Goal: Transaction & Acquisition: Purchase product/service

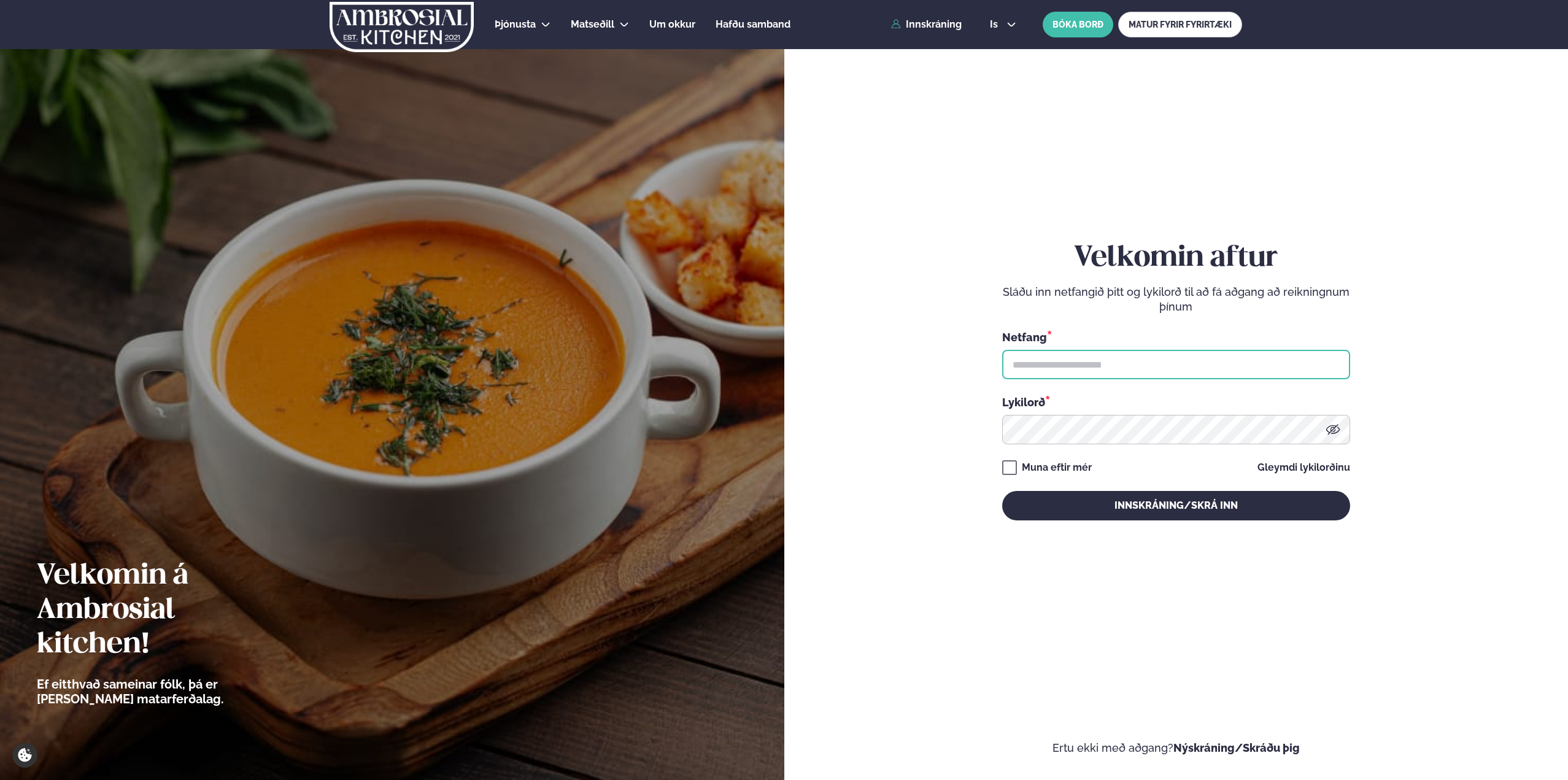
click at [1030, 364] on input "text" at bounding box center [1176, 364] width 348 height 30
click at [1106, 361] on input "**********" at bounding box center [1176, 364] width 348 height 30
type input "**********"
click at [1002, 491] on button "Innskráning/Skrá inn" at bounding box center [1176, 506] width 348 height 30
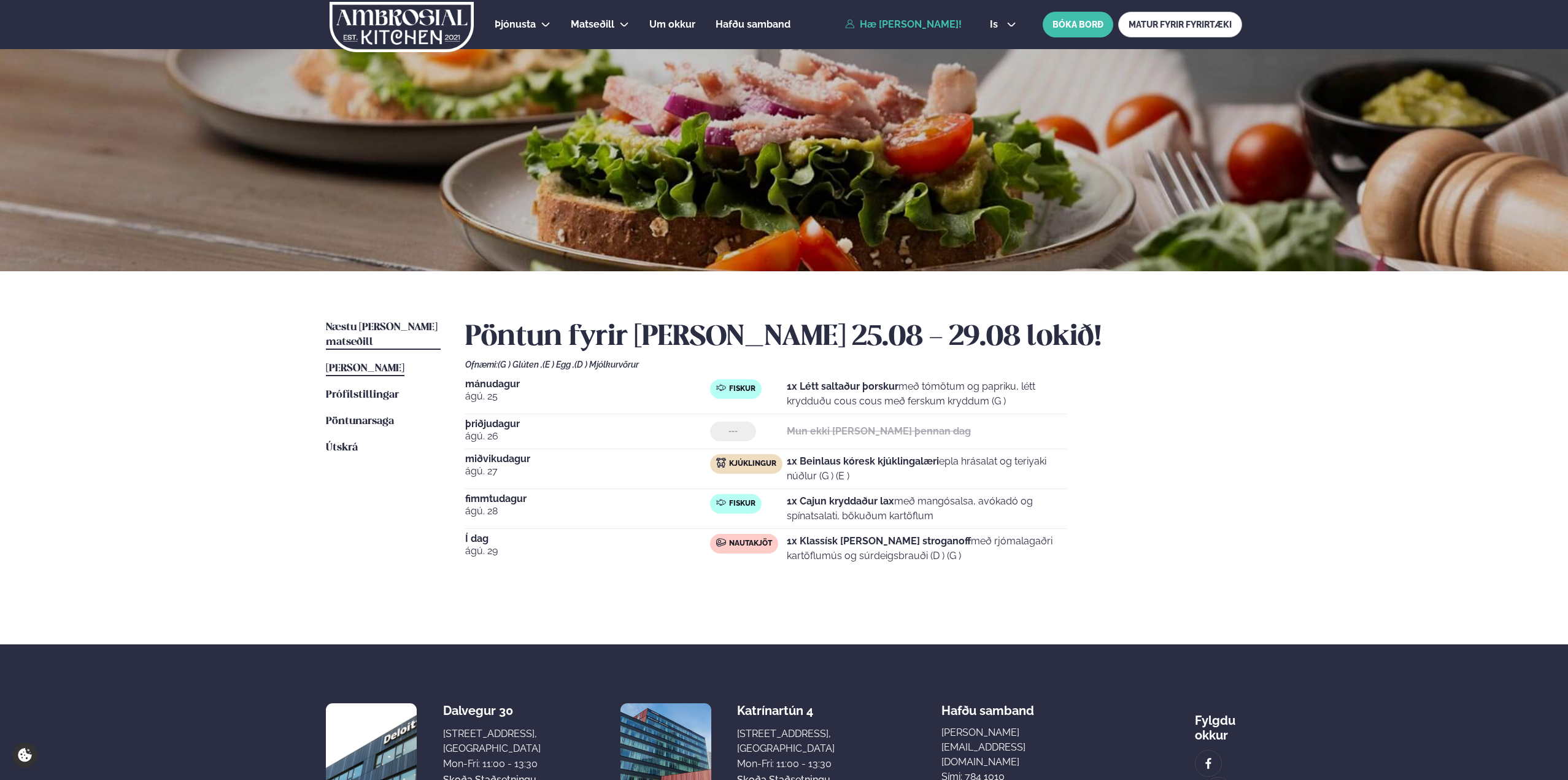
click at [375, 330] on span "Næstu [PERSON_NAME] matseðill" at bounding box center [381, 335] width 112 height 25
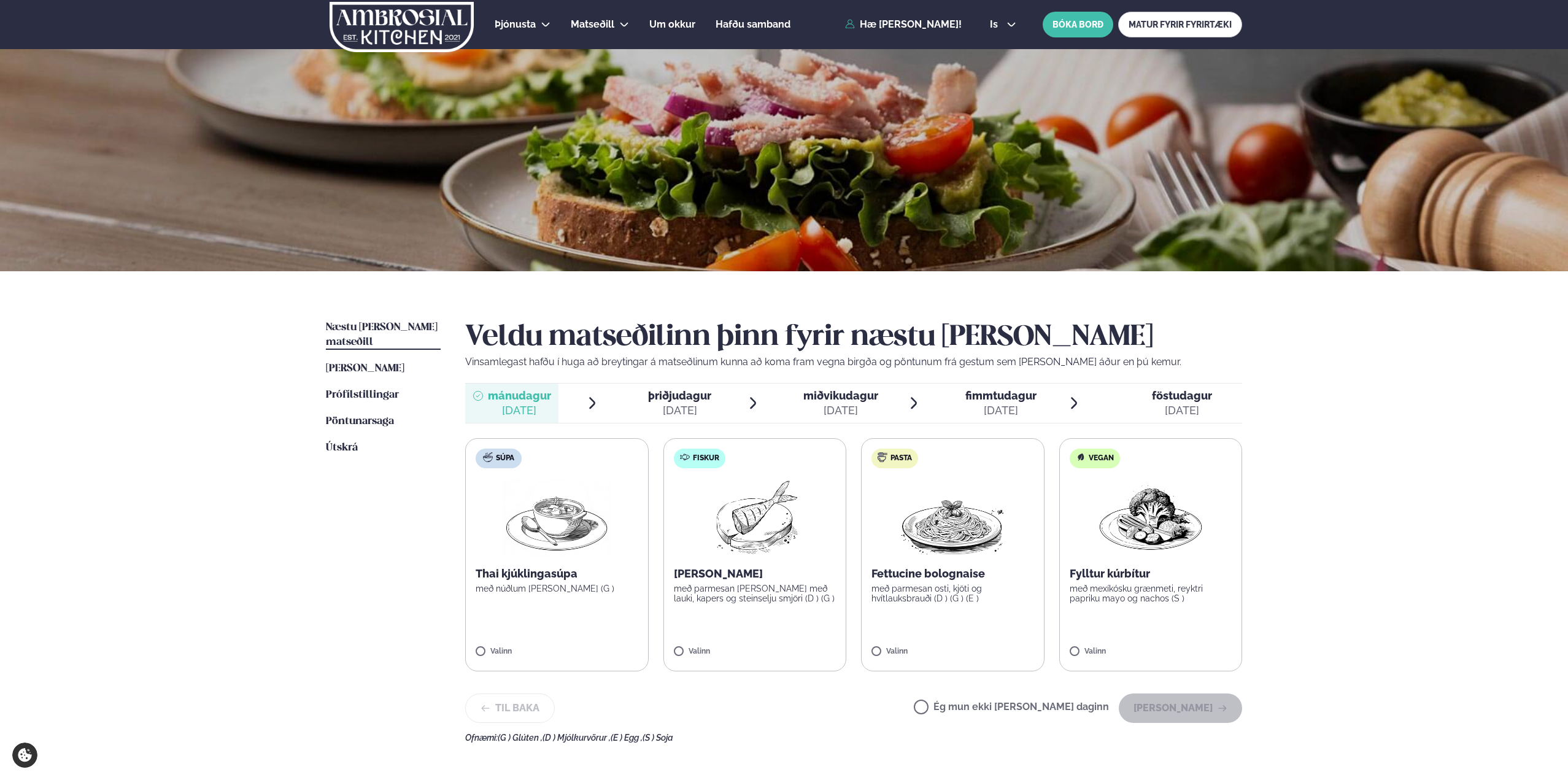
click at [336, 643] on ul "Næstu viku matseðill Næsta vika Þessa viku matseðill Þessa viku Prófílstillinga…" at bounding box center [383, 531] width 115 height 423
click at [365, 364] on span "[PERSON_NAME]" at bounding box center [365, 368] width 78 height 10
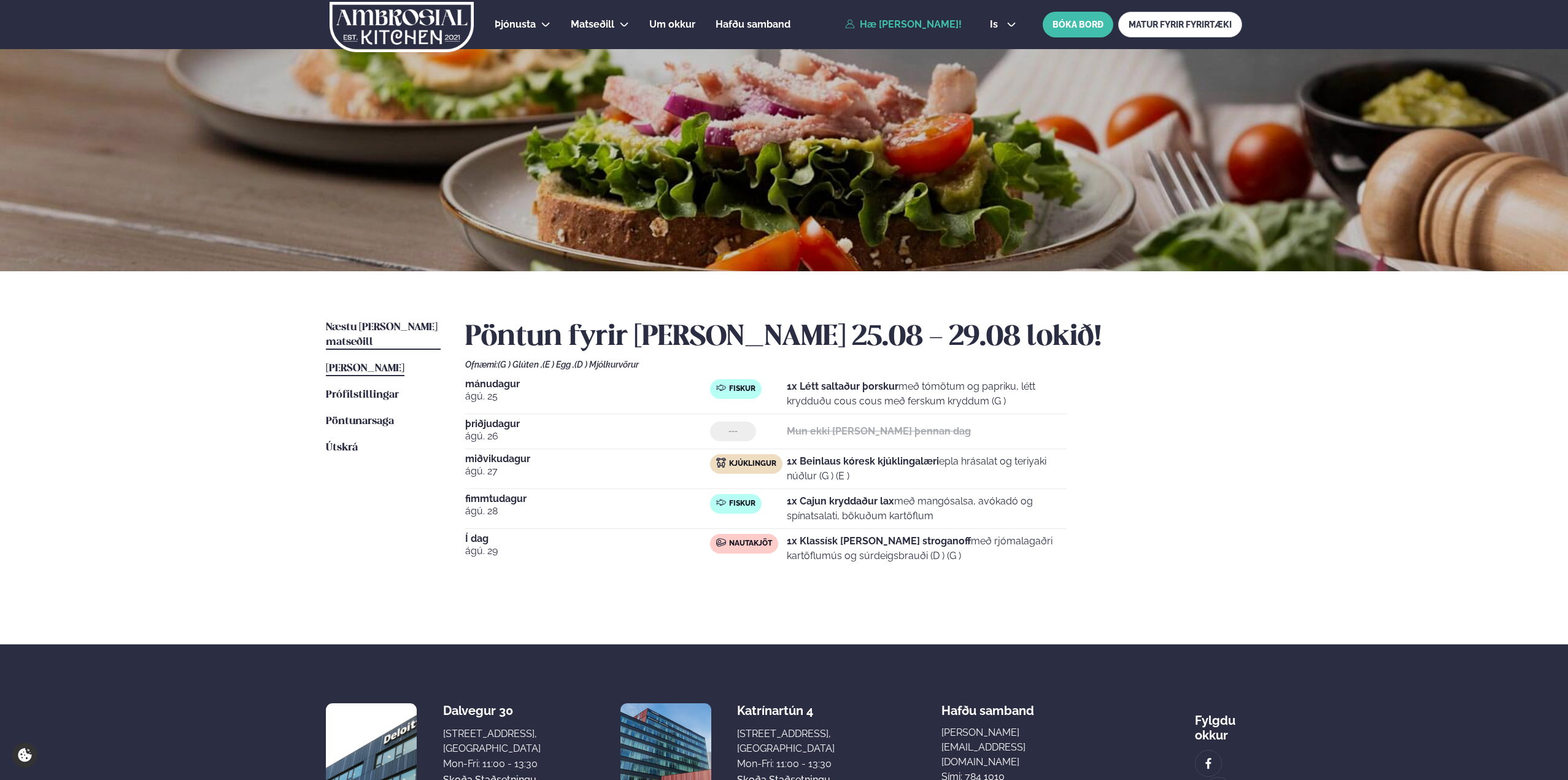
click at [367, 331] on span "Næstu [PERSON_NAME] matseðill" at bounding box center [381, 335] width 112 height 25
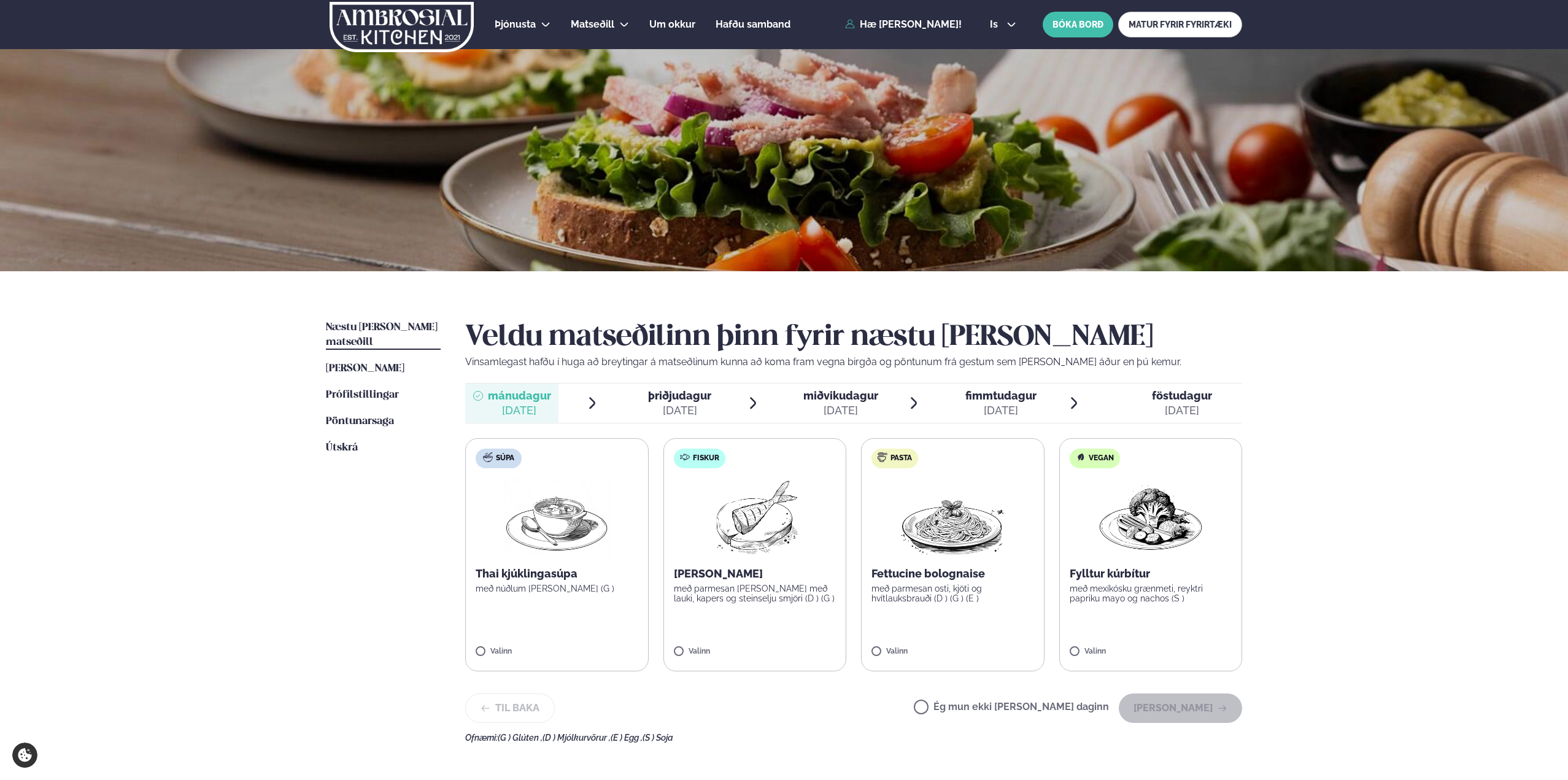
click at [755, 520] on img at bounding box center [754, 517] width 109 height 78
click at [1189, 710] on button "Halda áfram" at bounding box center [1181, 709] width 124 height 30
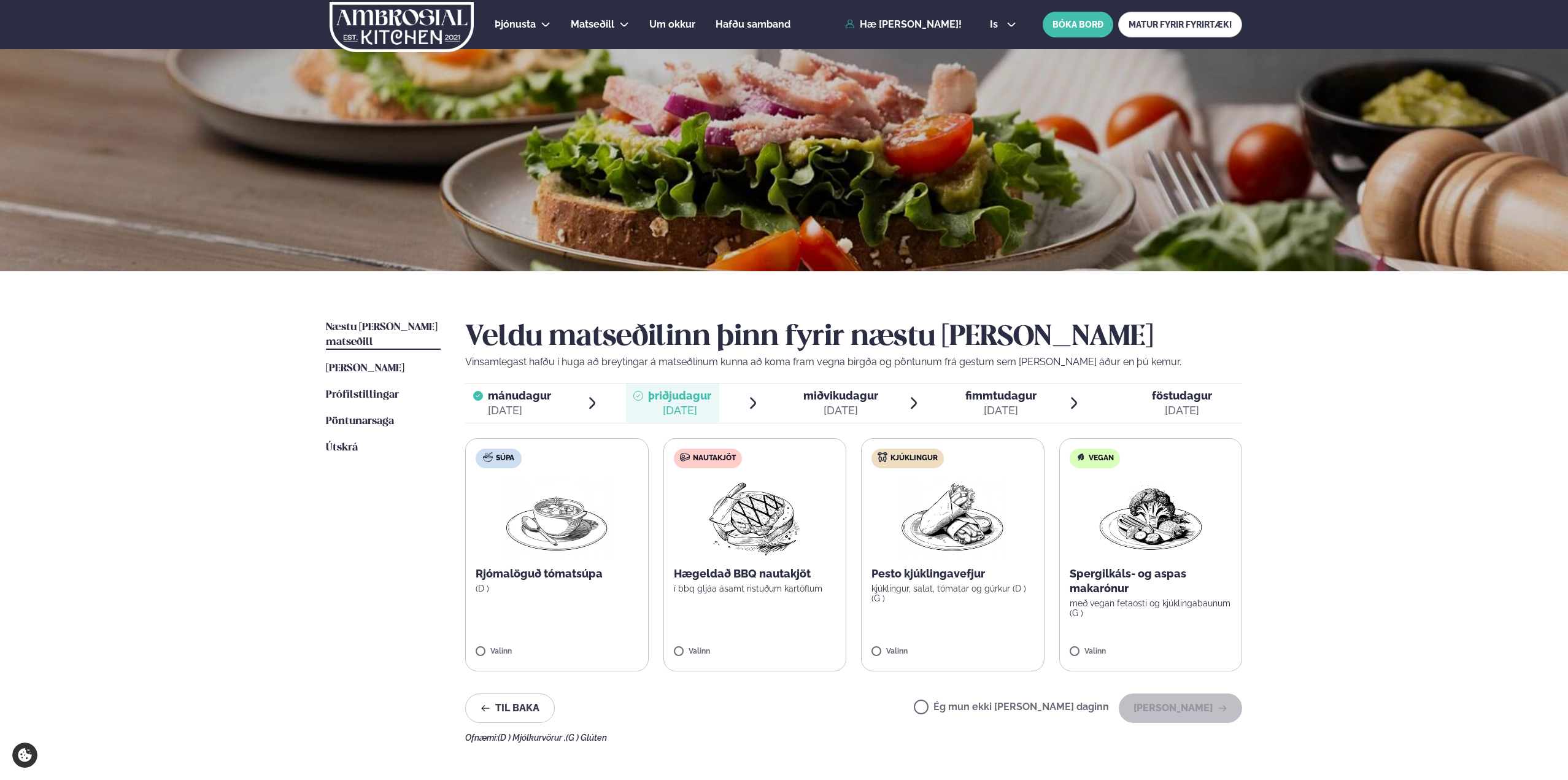
click at [748, 548] on img at bounding box center [754, 517] width 109 height 78
click at [1196, 711] on button "Halda áfram" at bounding box center [1181, 709] width 124 height 30
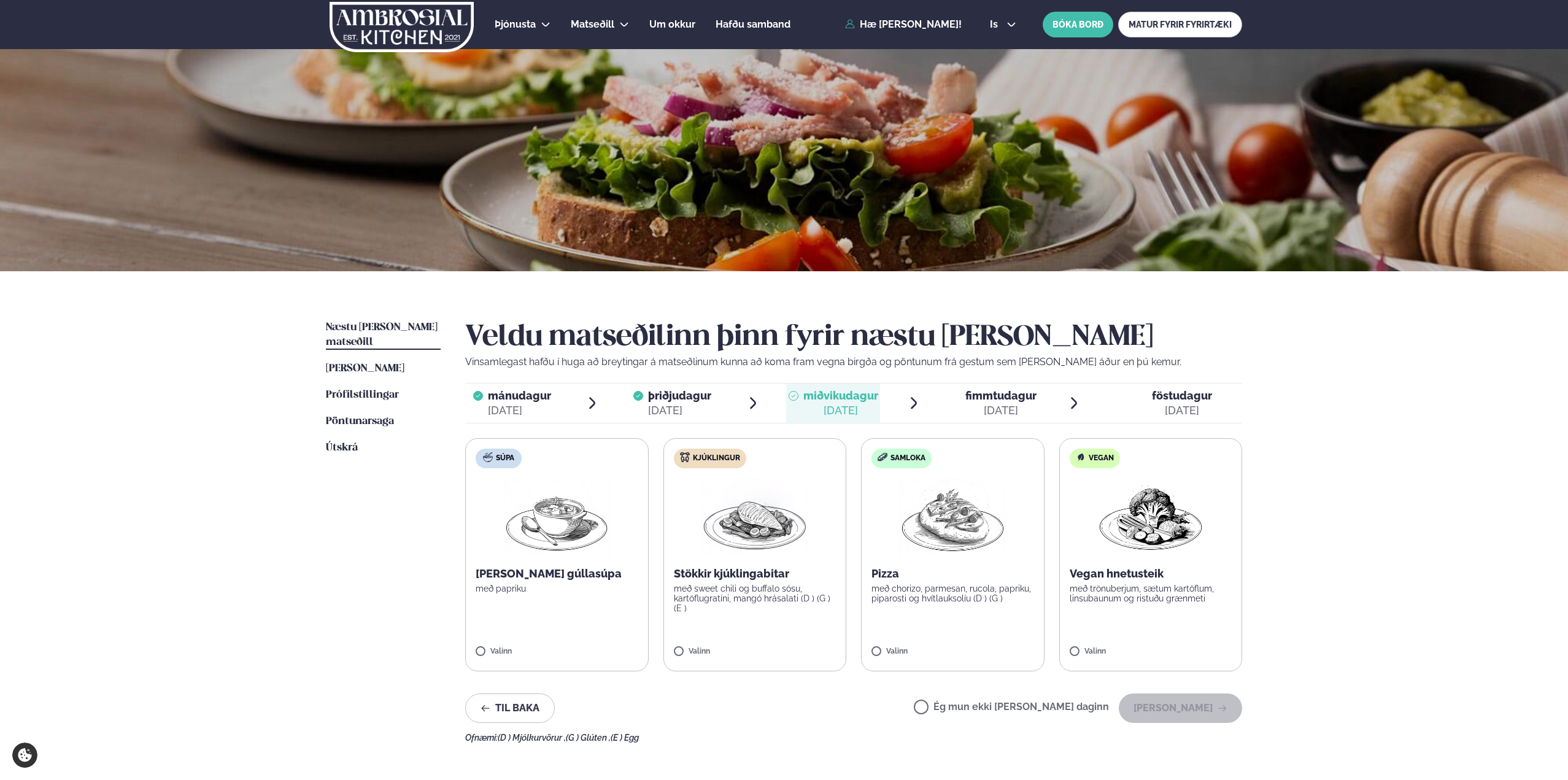
click at [748, 556] on img at bounding box center [754, 517] width 108 height 78
click at [1207, 711] on button "Halda áfram" at bounding box center [1181, 709] width 124 height 30
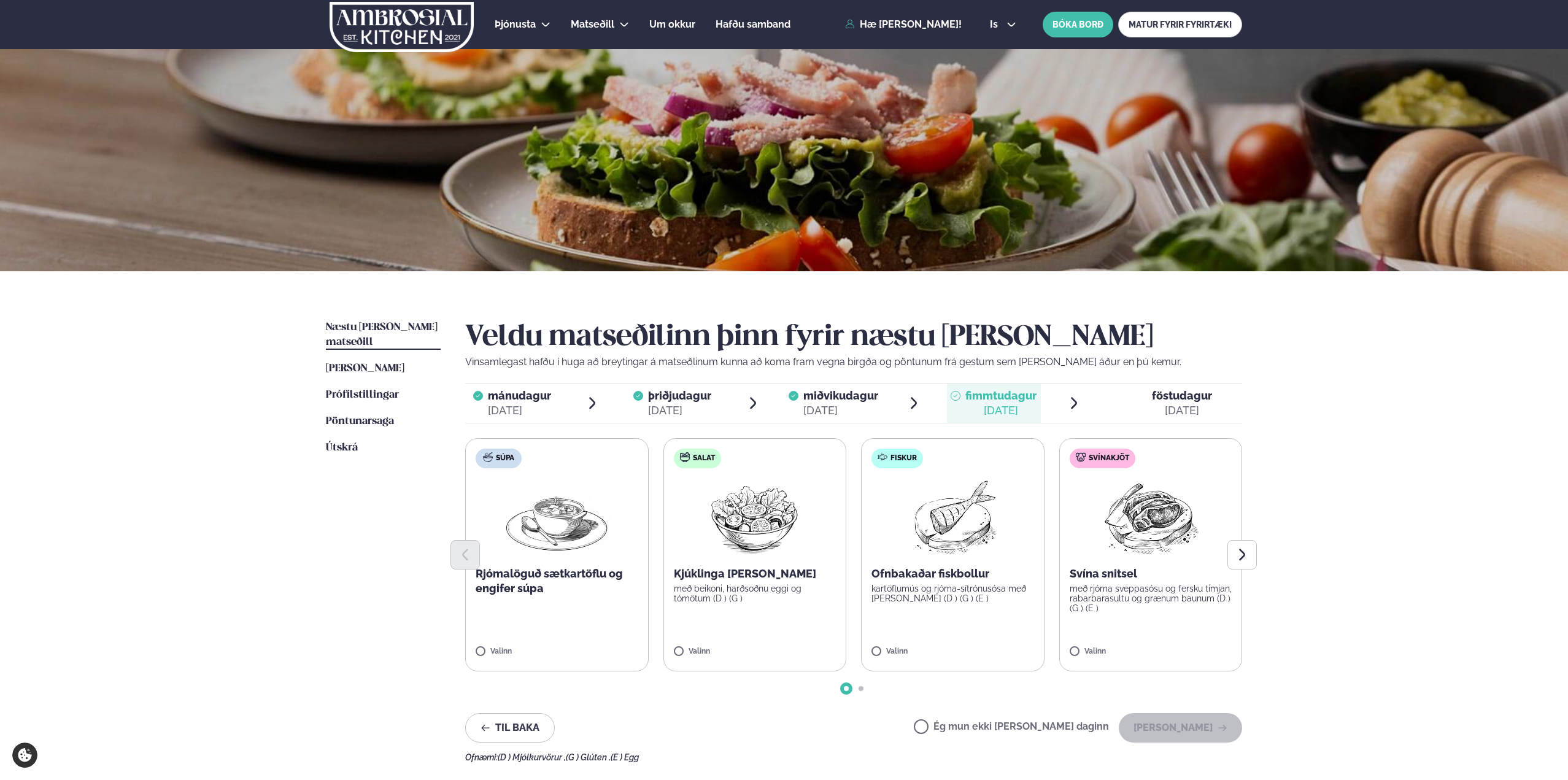
click at [1169, 579] on p "Svína snitsel" at bounding box center [1150, 574] width 163 height 14
click at [1208, 731] on button "Halda áfram" at bounding box center [1181, 728] width 124 height 30
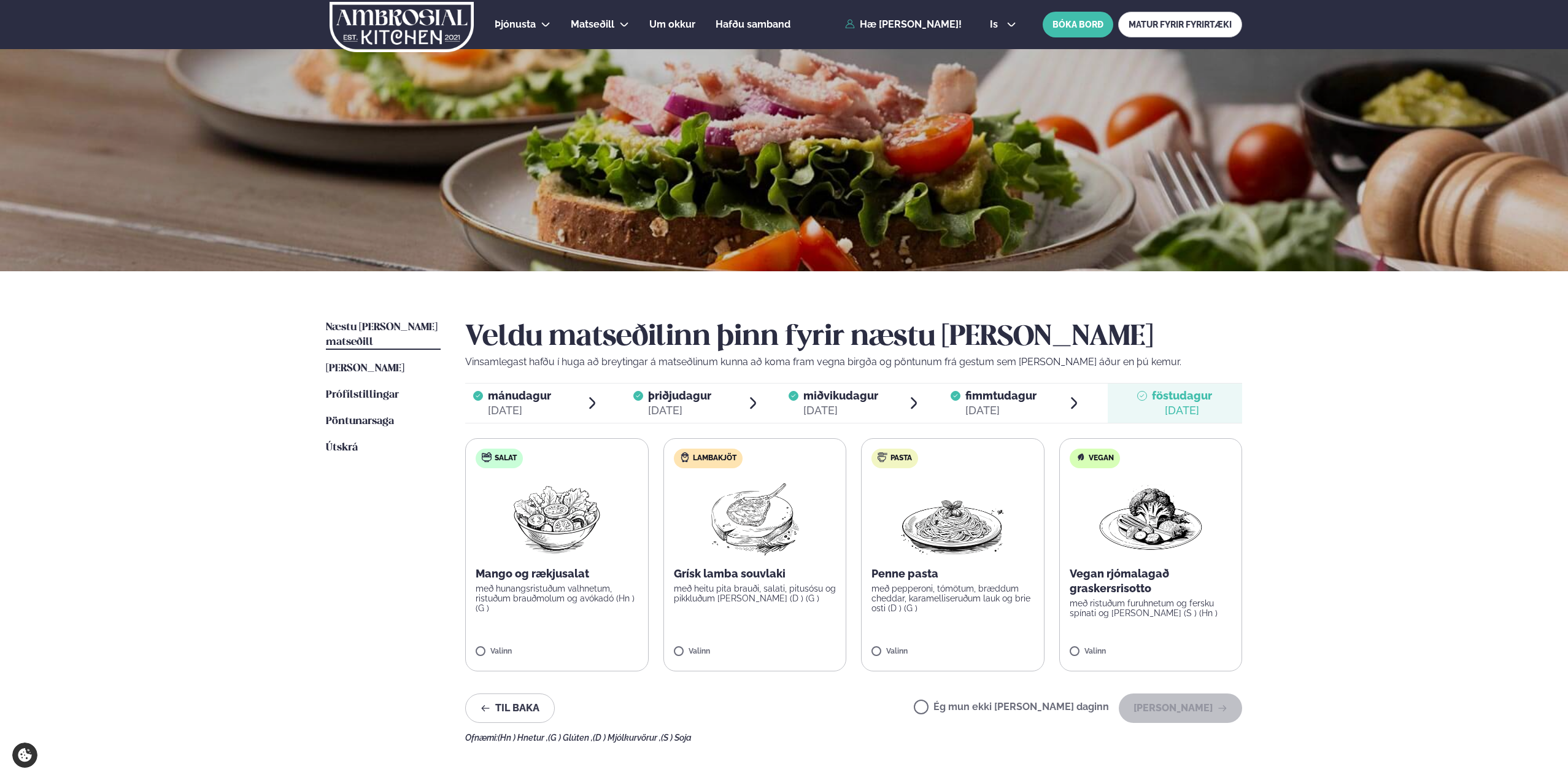
click at [759, 579] on p "Grísk lamba souvlaki" at bounding box center [755, 574] width 163 height 14
click at [745, 553] on img at bounding box center [754, 517] width 109 height 78
click at [1188, 712] on button "Halda áfram" at bounding box center [1181, 709] width 124 height 30
